Goal: Information Seeking & Learning: Learn about a topic

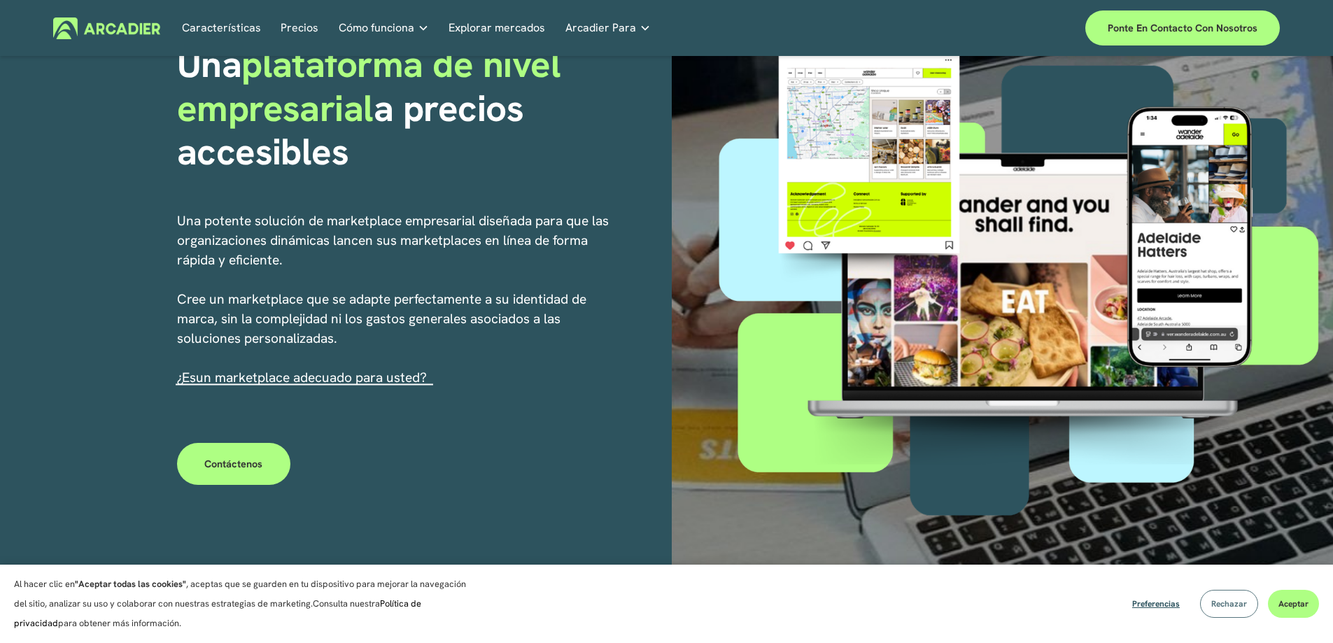
scroll to position [350, 0]
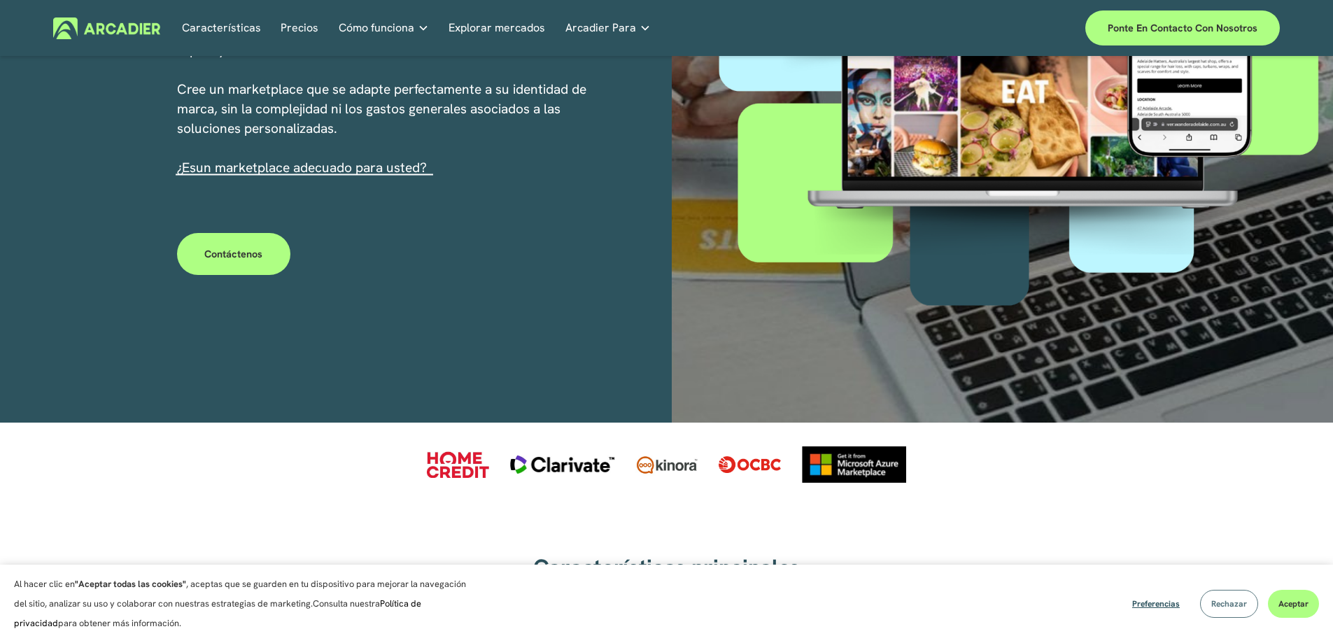
click at [1215, 610] on button "Rechazar" at bounding box center [1229, 604] width 58 height 28
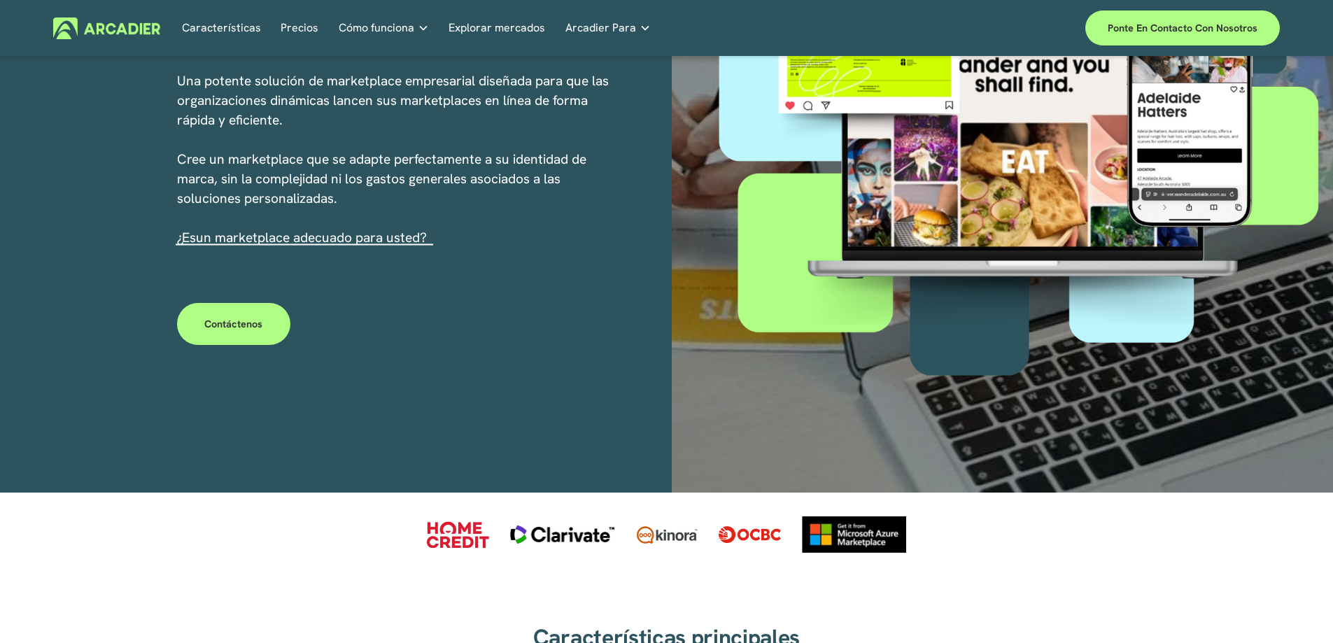
scroll to position [0, 0]
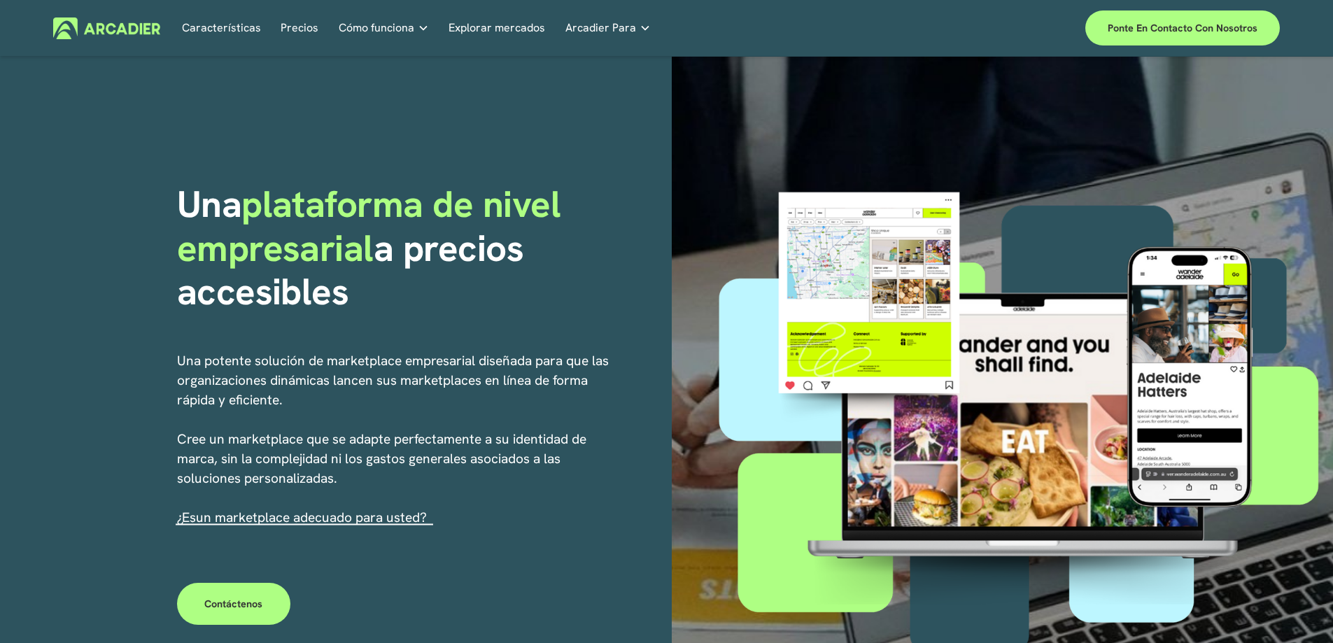
click at [297, 27] on font "Precios" at bounding box center [300, 27] width 38 height 15
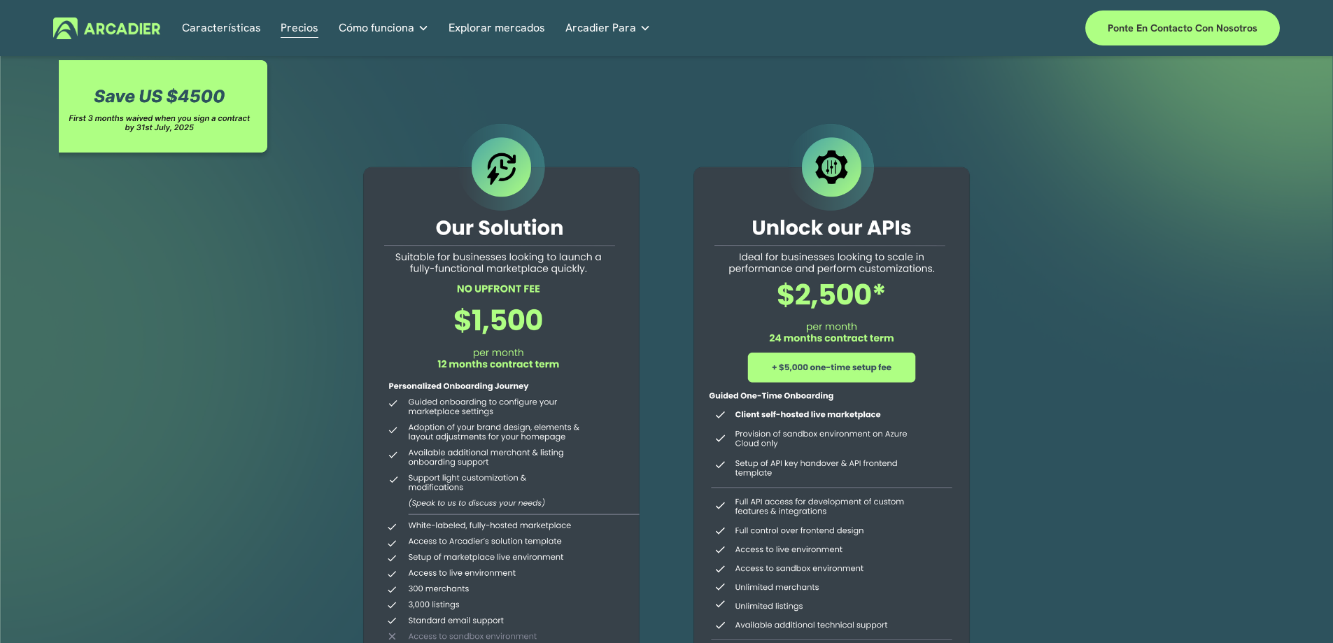
click at [118, 25] on img at bounding box center [106, 28] width 107 height 22
